Goal: Task Accomplishment & Management: Manage account settings

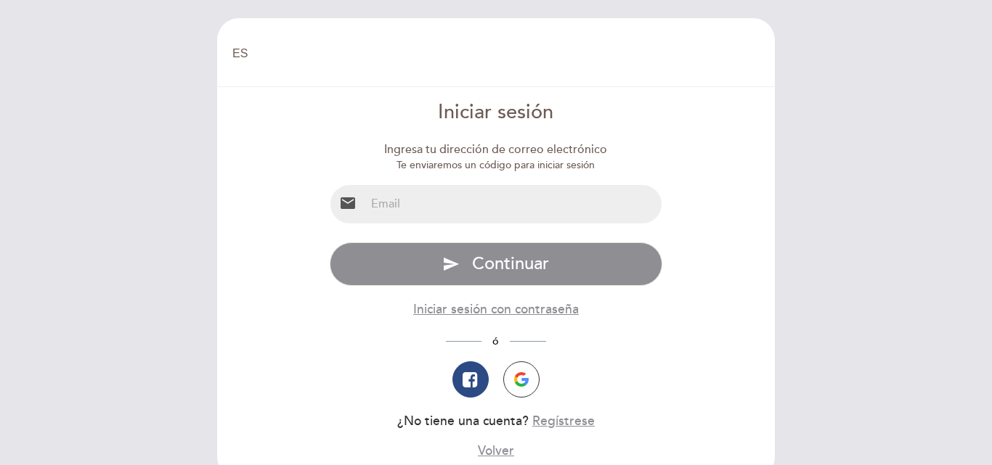
select select "es"
click at [494, 197] on input "email" at bounding box center [513, 204] width 297 height 38
type input "[EMAIL_ADDRESS][DOMAIN_NAME]"
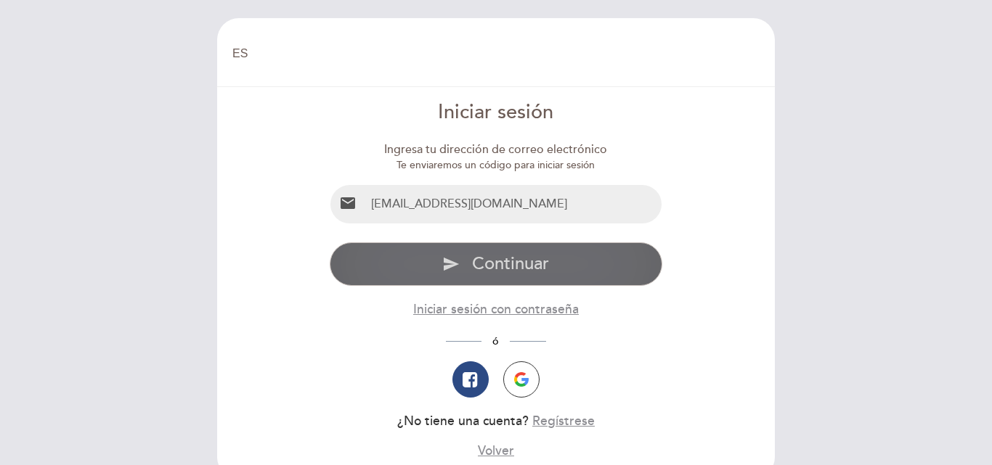
click at [494, 253] on span "Continuar" at bounding box center [510, 263] width 77 height 21
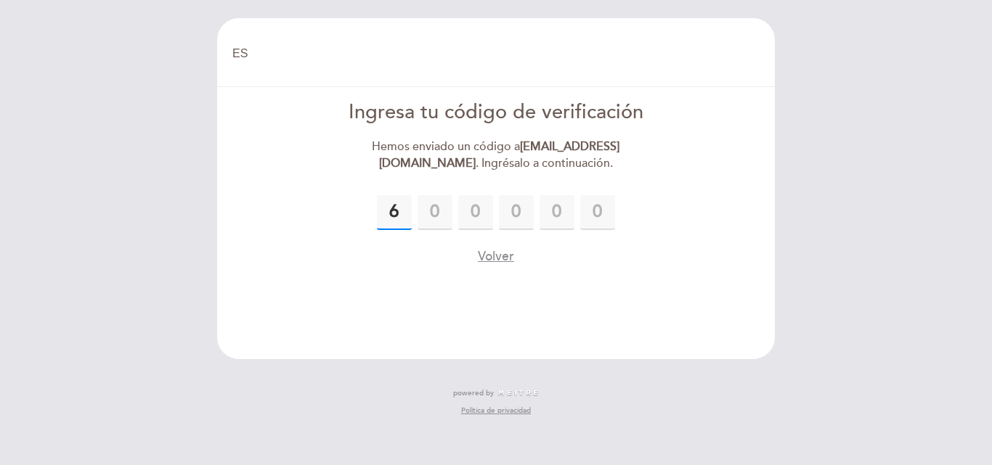
type input "6"
type input "3"
type input "9"
type input "6"
type input "0"
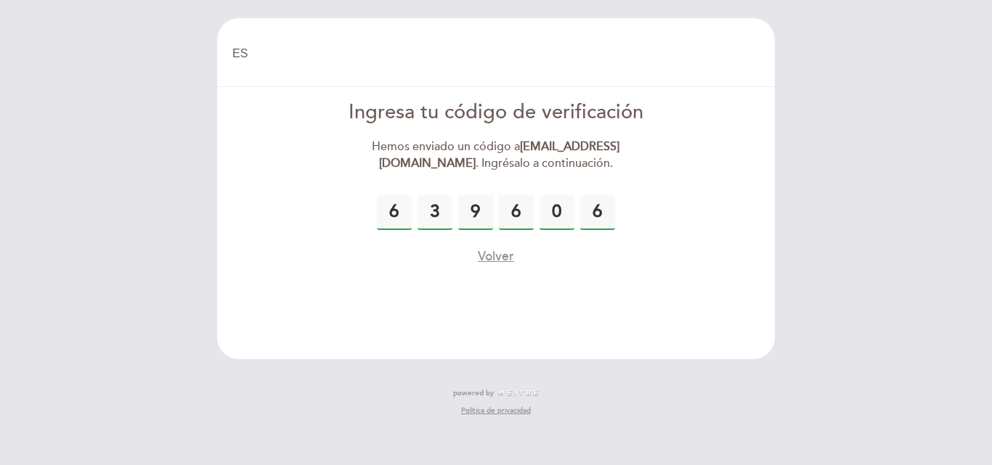
type input "6"
